Goal: Task Accomplishment & Management: Use online tool/utility

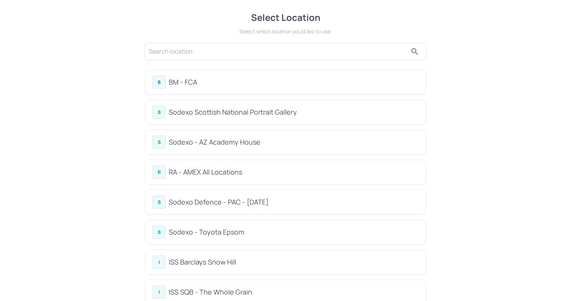
click at [217, 201] on div "Sodexo Defence - PAC - [DATE]" at bounding box center [294, 202] width 250 height 10
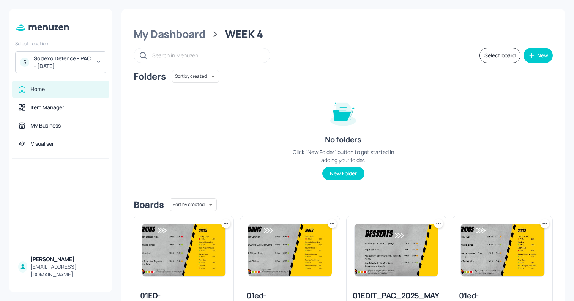
click at [187, 29] on div "My Dashboard" at bounding box center [170, 34] width 72 height 14
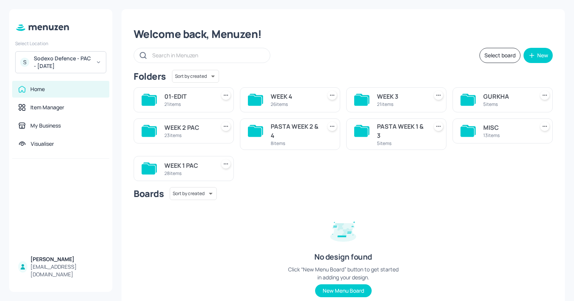
click at [87, 65] on div "Sodexo Defence - PAC - MAY 2025" at bounding box center [62, 62] width 57 height 15
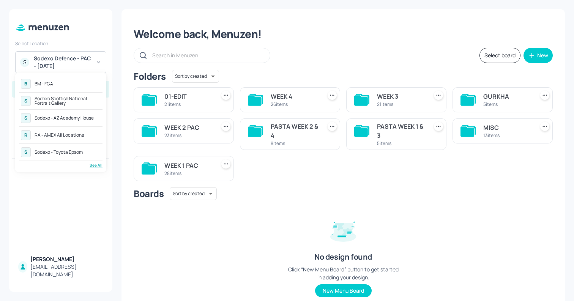
click at [89, 165] on div "See All" at bounding box center [60, 165] width 83 height 6
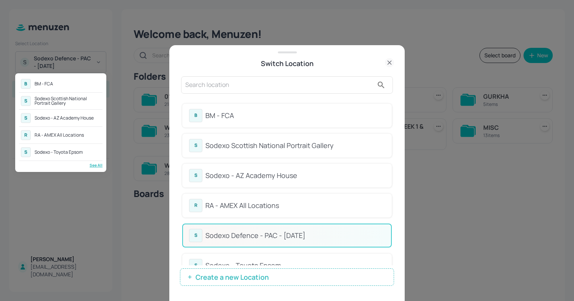
drag, startPoint x: 393, startPoint y: 115, endPoint x: 393, endPoint y: 129, distance: 13.7
click at [393, 129] on div at bounding box center [287, 150] width 574 height 301
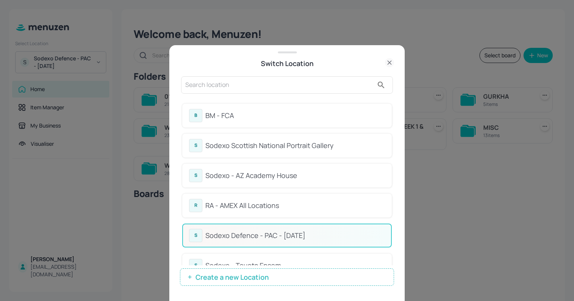
click at [406, 113] on div at bounding box center [287, 150] width 574 height 301
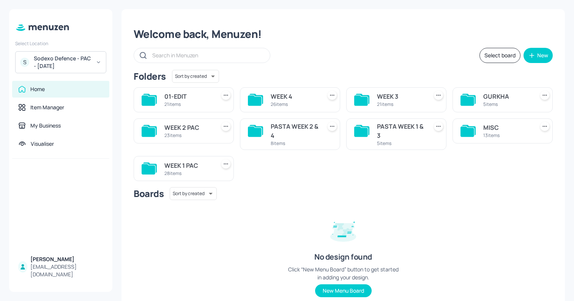
click at [84, 63] on div "Sodexo Defence - PAC - MAY 2025" at bounding box center [62, 62] width 57 height 15
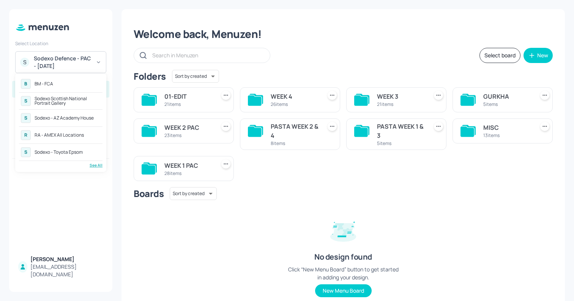
click at [96, 164] on div "See All" at bounding box center [60, 165] width 83 height 6
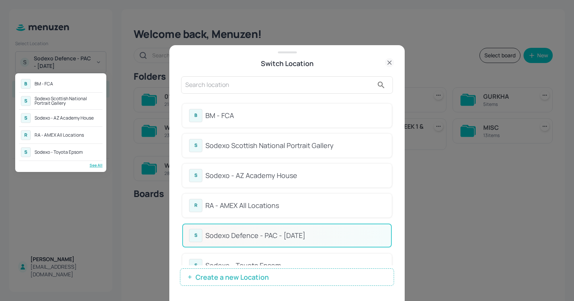
click at [278, 135] on div at bounding box center [287, 150] width 574 height 301
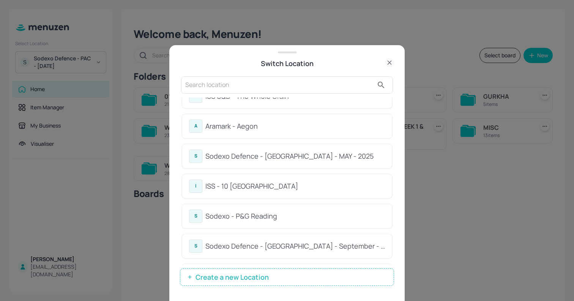
scroll to position [231, 0]
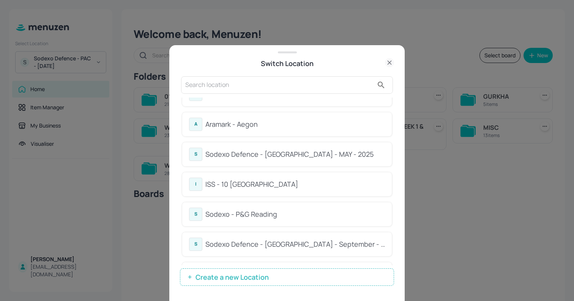
click at [298, 148] on div "S Sodexo Defence - Colchester - MAY - 2025" at bounding box center [287, 154] width 196 height 13
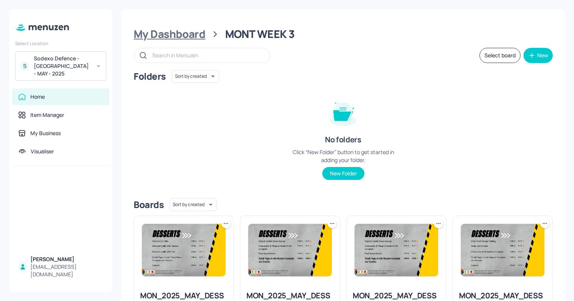
click at [189, 37] on div "My Dashboard" at bounding box center [170, 34] width 72 height 14
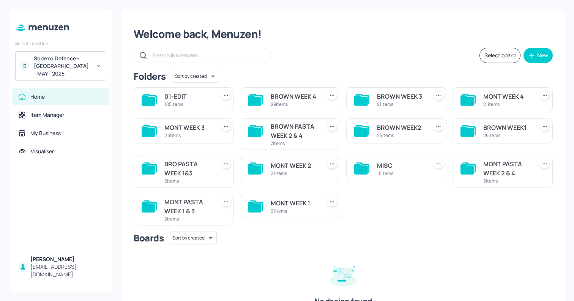
click at [408, 130] on div "BROWN WEEK2" at bounding box center [401, 127] width 48 height 9
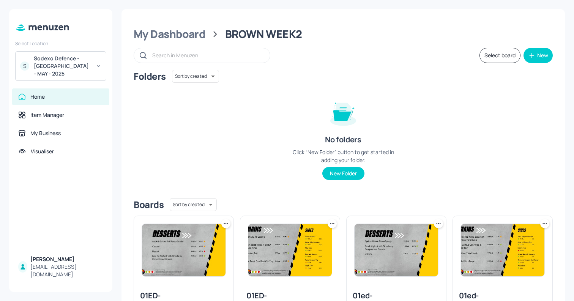
scroll to position [794, 0]
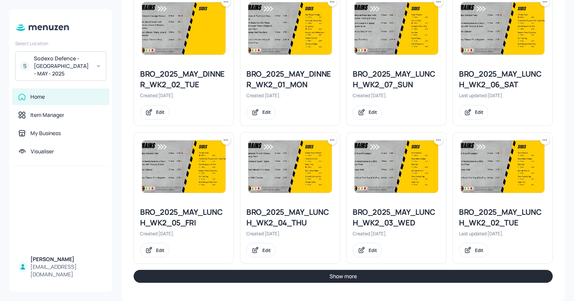
click at [437, 138] on icon at bounding box center [438, 140] width 8 height 8
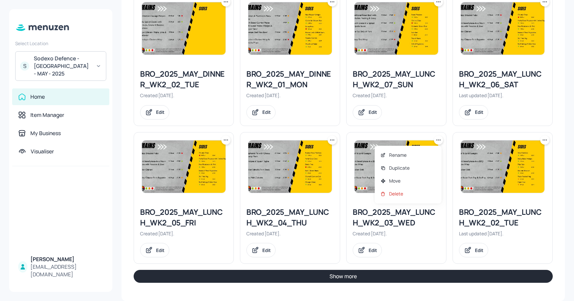
click at [437, 138] on div at bounding box center [287, 150] width 574 height 301
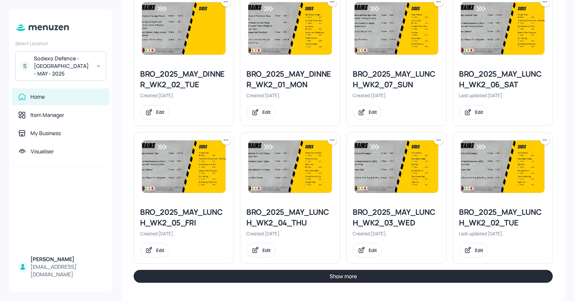
click at [438, 142] on icon at bounding box center [438, 140] width 8 height 8
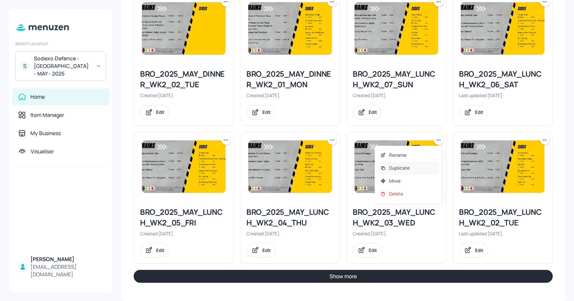
click at [424, 168] on div "Duplicate" at bounding box center [408, 168] width 61 height 13
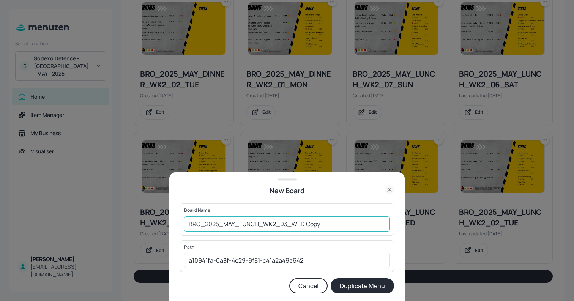
click at [315, 219] on input "BRO_2025_MAY_LUNCH_WK2_03_WED Copy" at bounding box center [287, 223] width 206 height 15
type input "01ED_BRO_2025_MAY_LUNCH_WK2_03_WED_200825"
click at [354, 284] on button "Duplicate Menu" at bounding box center [362, 285] width 63 height 15
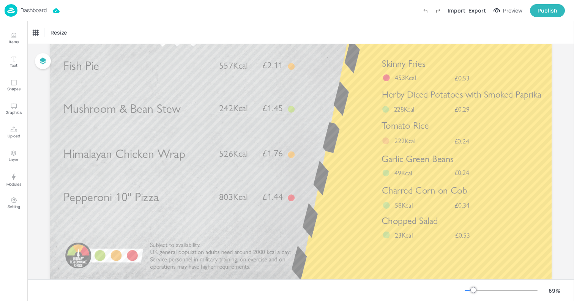
scroll to position [90, 0]
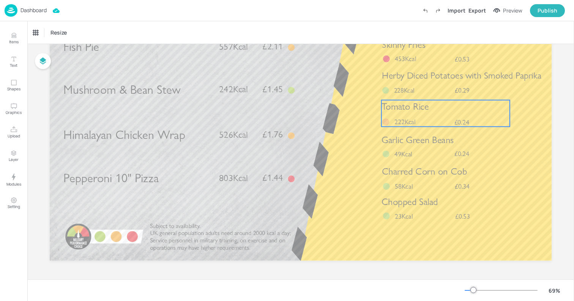
click at [406, 114] on div "Tomato Rice £0.24 222Kcal" at bounding box center [445, 113] width 128 height 27
click at [444, 85] on icon at bounding box center [445, 87] width 6 height 6
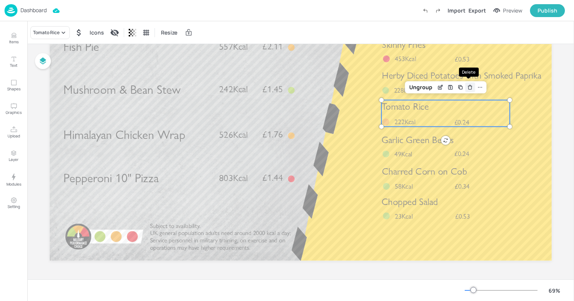
click at [468, 86] on icon "Delete" at bounding box center [470, 87] width 6 height 6
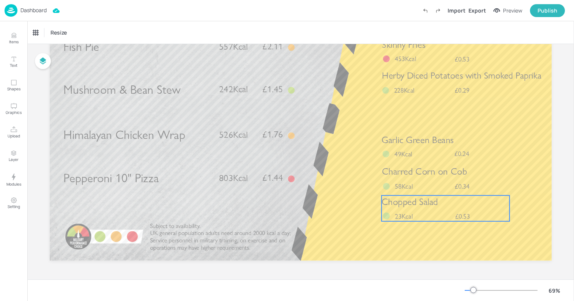
click at [419, 203] on span "Chopped Salad" at bounding box center [409, 201] width 57 height 11
click at [444, 183] on icon at bounding box center [445, 182] width 6 height 6
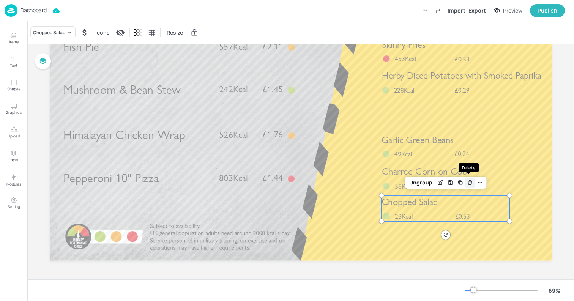
click at [469, 183] on icon "Delete" at bounding box center [470, 182] width 6 height 6
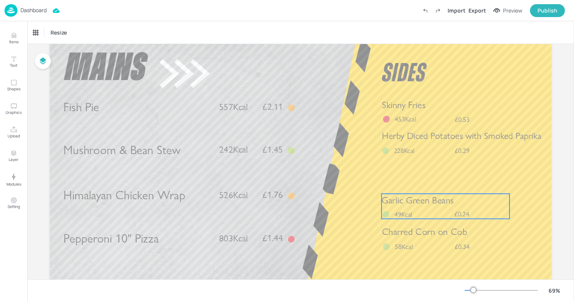
scroll to position [23, 0]
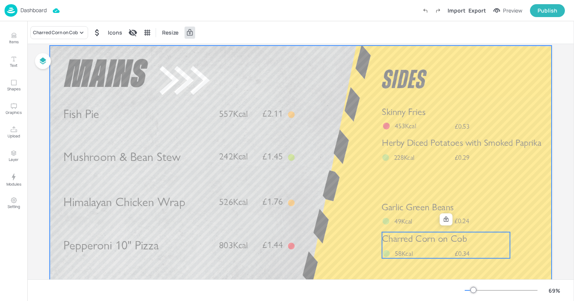
drag, startPoint x: 421, startPoint y: 241, endPoint x: 421, endPoint y: 189, distance: 51.6
click at [421, 46] on div "Fish Pie £2.11 557Kcal Himalayan Chicken Wrap £1.76 526Kcal Pepperoni 10" Pizza…" at bounding box center [301, 46] width 502 height 0
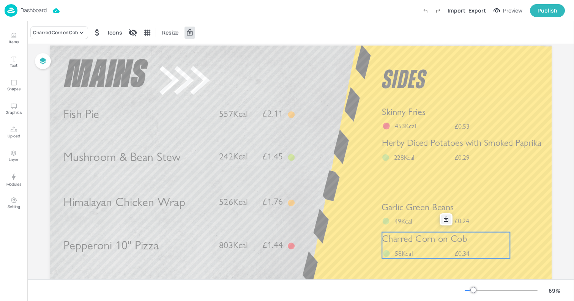
click at [443, 219] on icon at bounding box center [446, 219] width 6 height 6
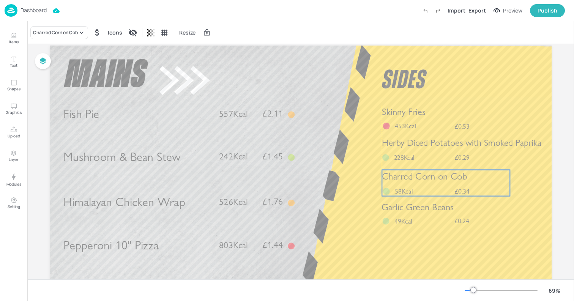
drag, startPoint x: 423, startPoint y: 241, endPoint x: 424, endPoint y: 179, distance: 62.2
click at [424, 179] on span "Charred Corn on Cob" at bounding box center [424, 176] width 85 height 11
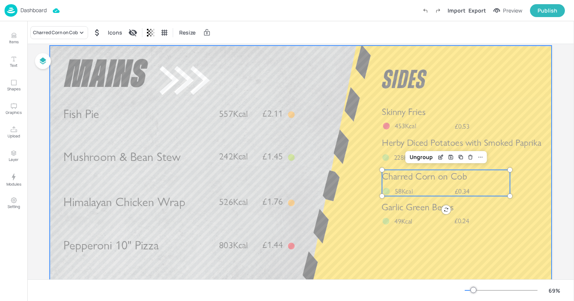
click at [377, 234] on div at bounding box center [301, 187] width 502 height 282
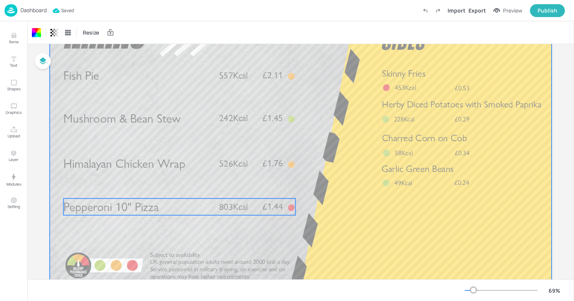
scroll to position [59, 0]
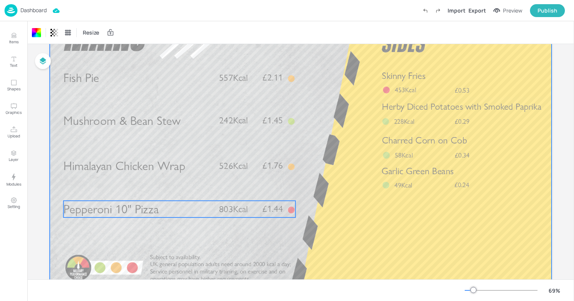
click at [149, 202] on span "Pepperoni 10" Pizza" at bounding box center [110, 209] width 95 height 15
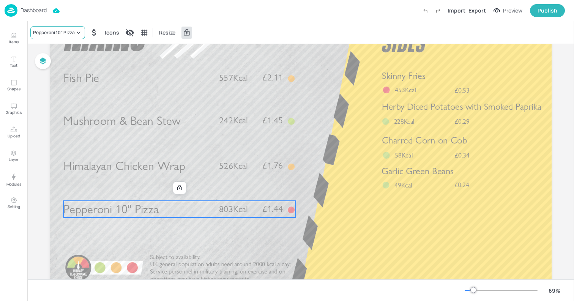
click at [62, 32] on div "Pepperoni 10" Pizza" at bounding box center [54, 32] width 42 height 7
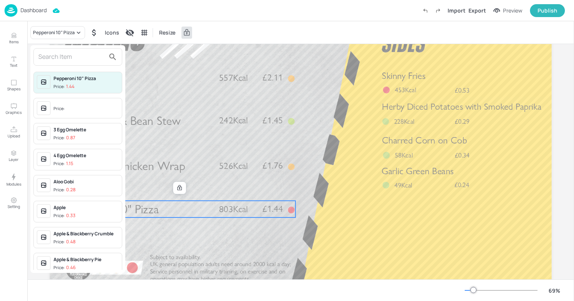
click at [76, 55] on input "text" at bounding box center [71, 57] width 67 height 12
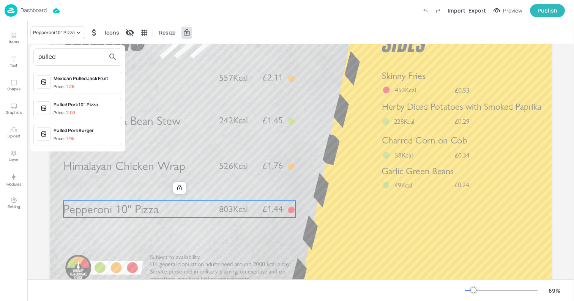
type input "pulled"
click at [86, 114] on span "Price: 2.03" at bounding box center [86, 113] width 65 height 6
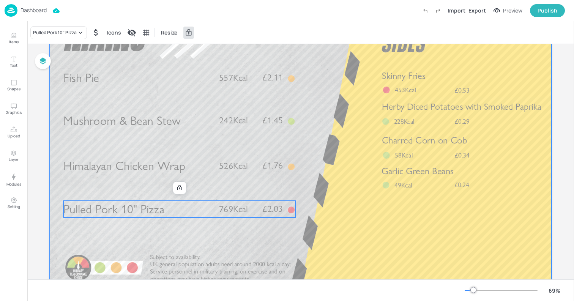
click at [334, 152] on div at bounding box center [301, 150] width 502 height 282
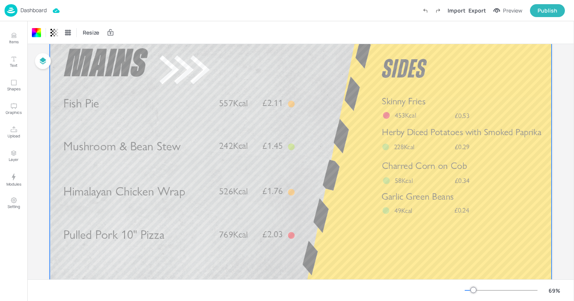
scroll to position [0, 0]
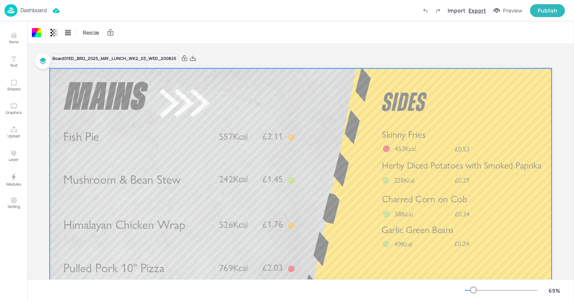
click at [472, 8] on div "Export" at bounding box center [476, 10] width 17 height 8
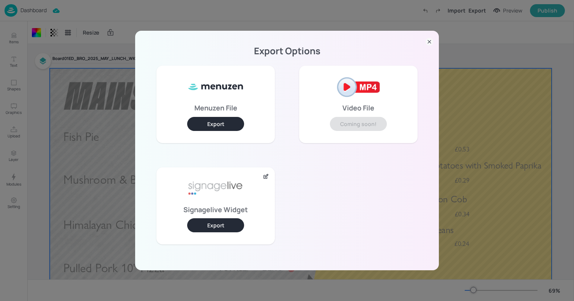
click at [228, 228] on button "Export" at bounding box center [215, 225] width 57 height 14
